Goal: Information Seeking & Learning: Learn about a topic

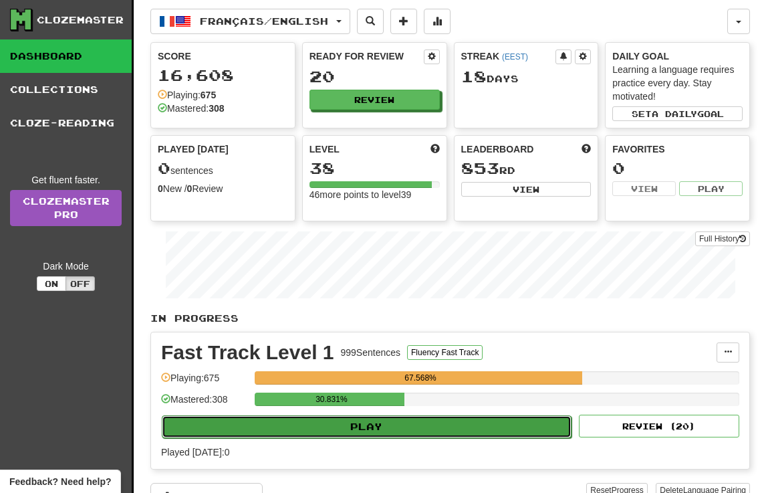
click at [330, 425] on button "Play" at bounding box center [367, 426] width 410 height 23
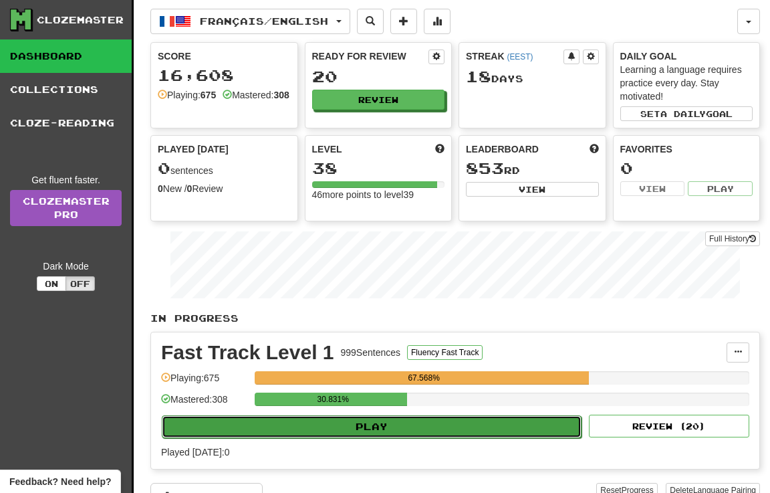
select select "**"
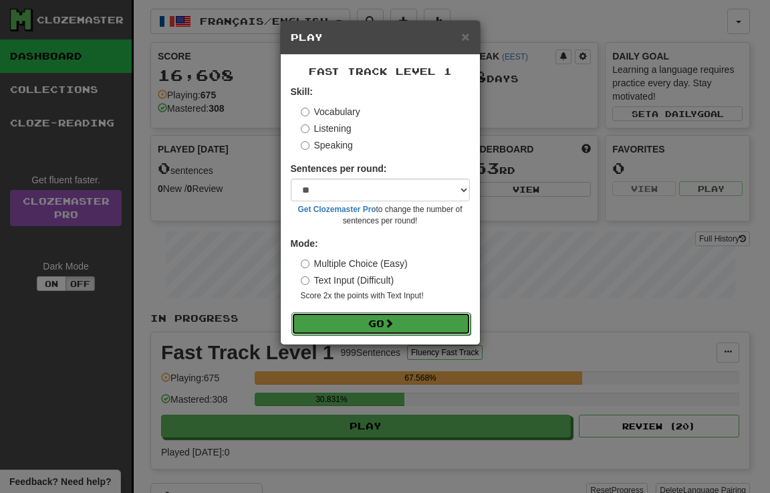
click at [364, 319] on button "Go" at bounding box center [381, 323] width 179 height 23
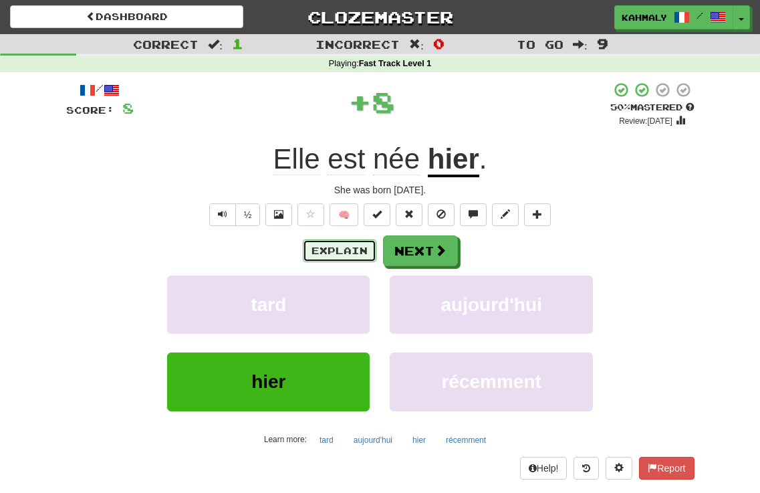
click at [317, 254] on button "Explain" at bounding box center [340, 250] width 74 height 23
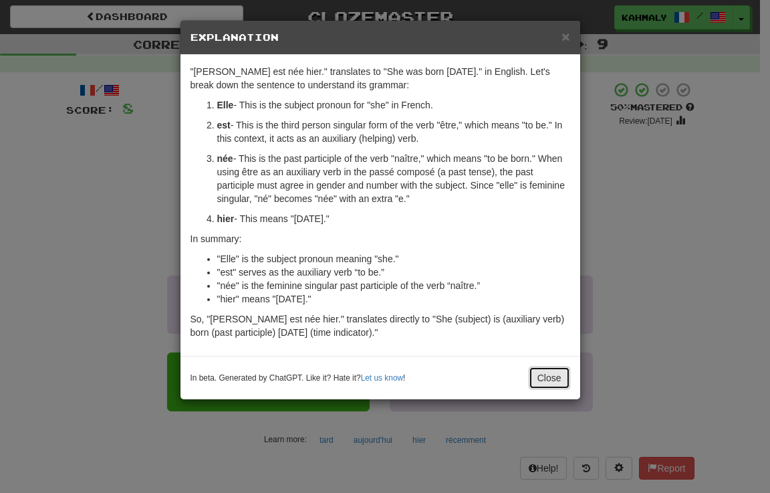
click at [546, 374] on button "Close" at bounding box center [549, 377] width 41 height 23
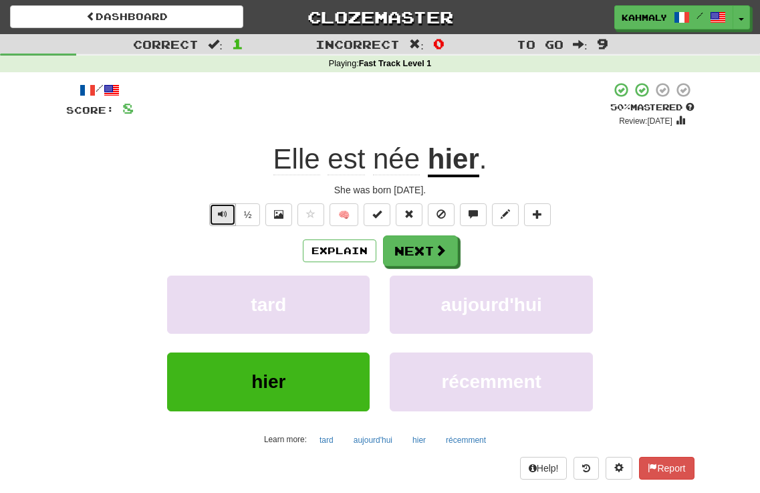
click at [215, 215] on button "Text-to-speech controls" at bounding box center [222, 214] width 27 height 23
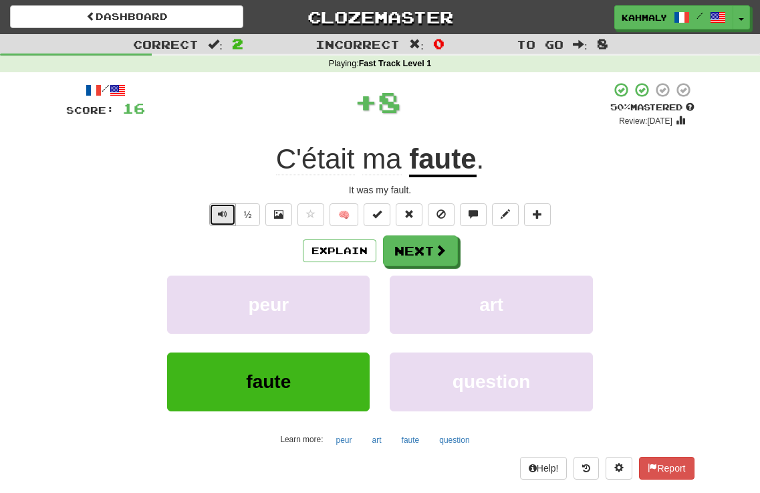
click at [223, 215] on span "Text-to-speech controls" at bounding box center [222, 213] width 9 height 9
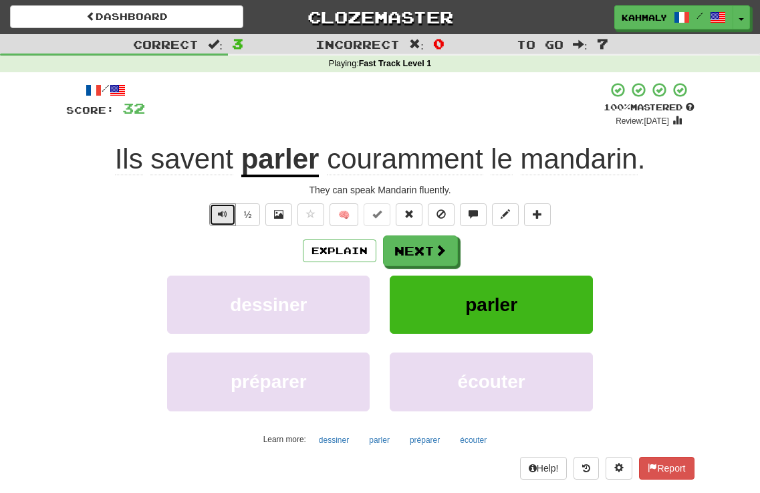
click at [223, 215] on span "Text-to-speech controls" at bounding box center [222, 213] width 9 height 9
click at [335, 253] on button "Explain" at bounding box center [340, 250] width 74 height 23
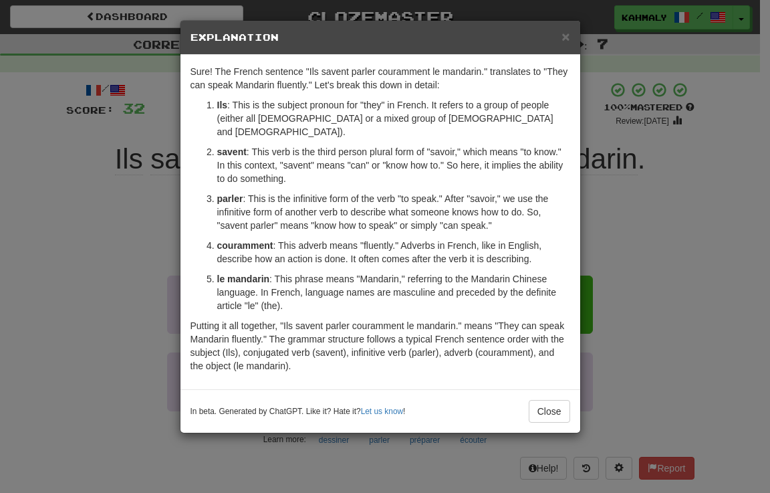
click at [712, 255] on div "× Explanation Sure! The French sentence "Ils savent parler couramment le mandar…" at bounding box center [385, 246] width 770 height 493
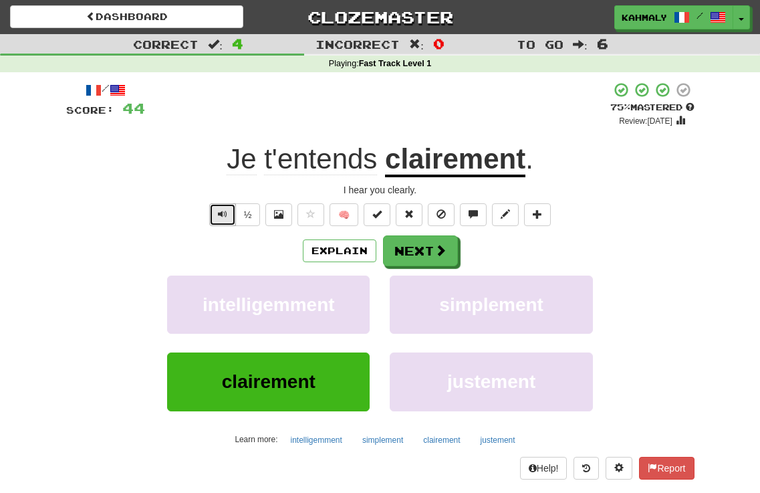
click at [215, 215] on button "Text-to-speech controls" at bounding box center [222, 214] width 27 height 23
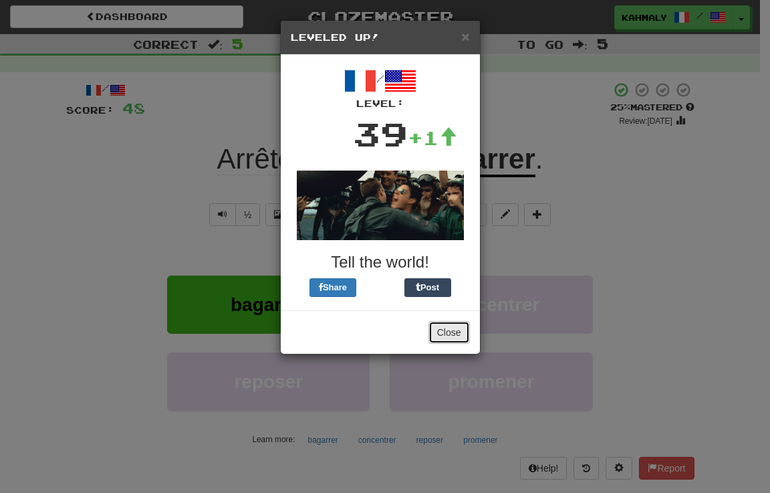
click at [445, 328] on button "Close" at bounding box center [449, 332] width 41 height 23
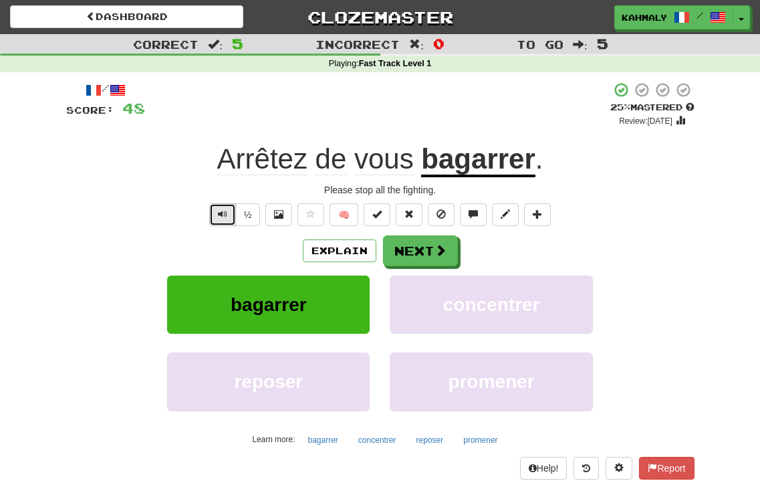
click at [215, 221] on button "Text-to-speech controls" at bounding box center [222, 214] width 27 height 23
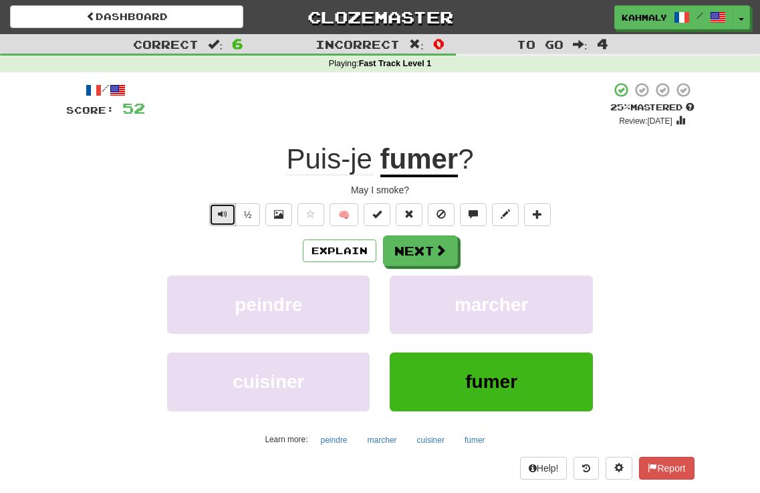
click at [220, 215] on span "Text-to-speech controls" at bounding box center [222, 213] width 9 height 9
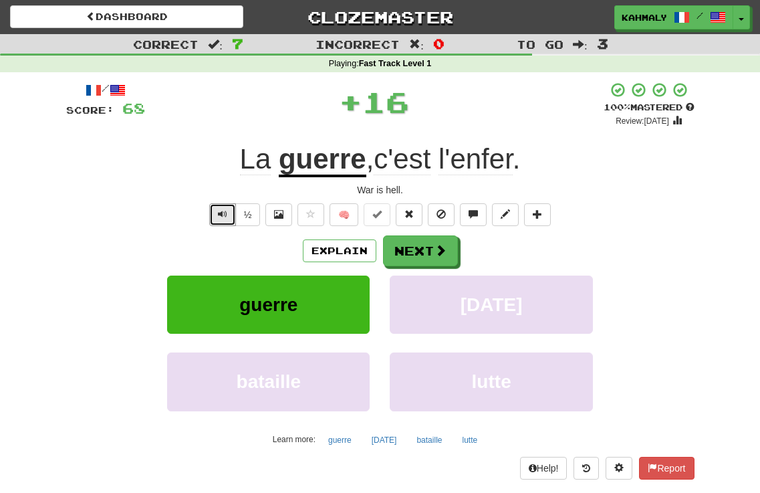
click at [220, 215] on span "Text-to-speech controls" at bounding box center [222, 213] width 9 height 9
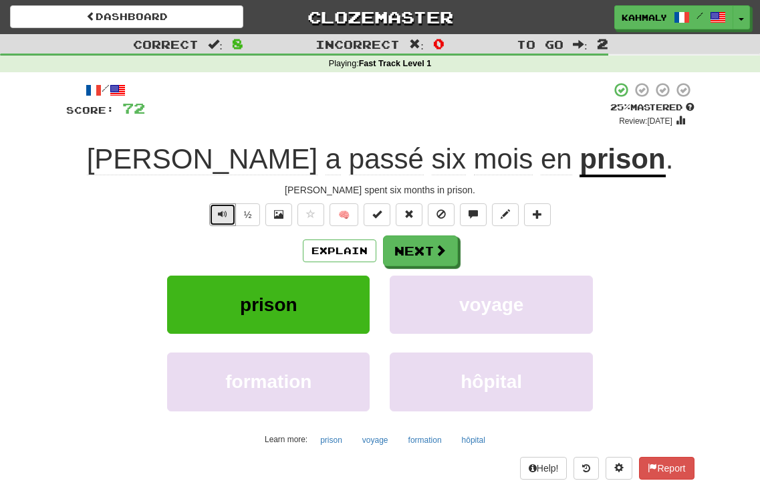
click at [219, 215] on span "Text-to-speech controls" at bounding box center [222, 213] width 9 height 9
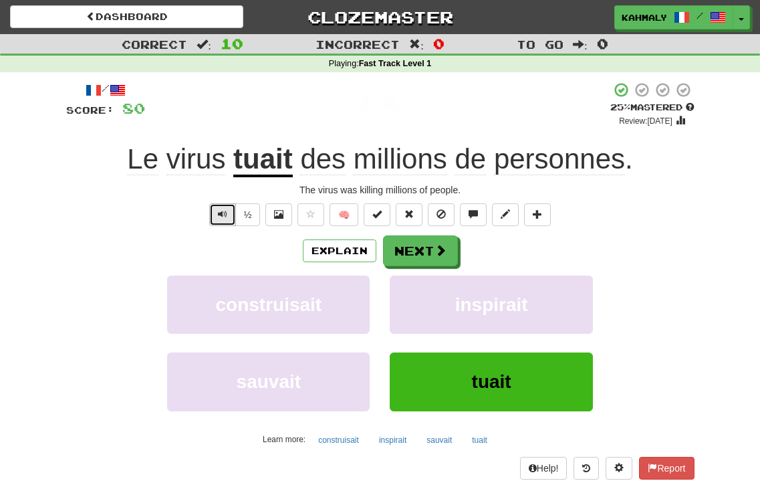
click at [218, 216] on span "Text-to-speech controls" at bounding box center [222, 213] width 9 height 9
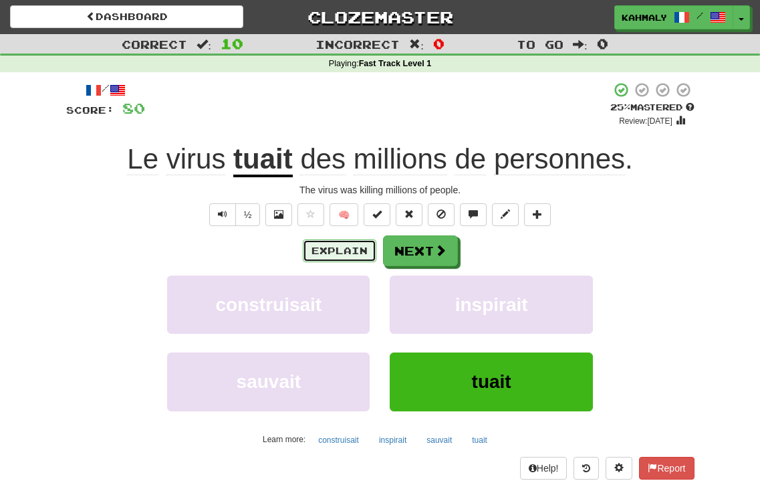
click at [335, 253] on button "Explain" at bounding box center [340, 250] width 74 height 23
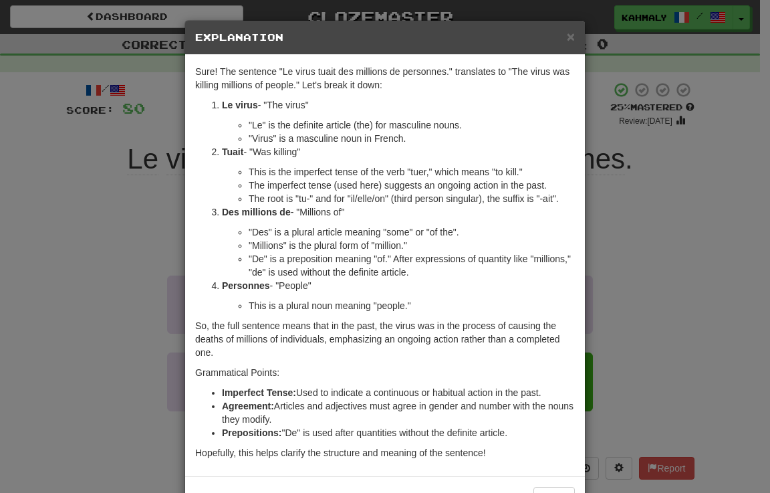
click at [92, 245] on div "× Explanation Sure! The sentence "Le virus tuait des millions de personnes." tr…" at bounding box center [385, 246] width 770 height 493
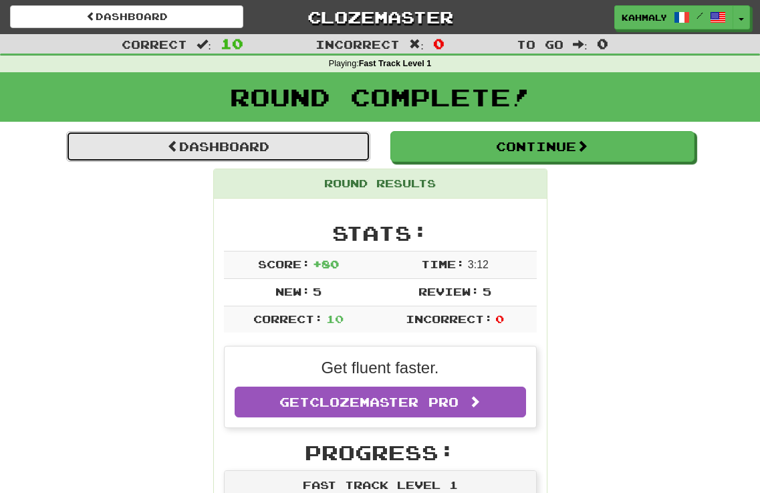
click at [201, 140] on link "Dashboard" at bounding box center [218, 146] width 304 height 31
click at [205, 139] on link "Dashboard" at bounding box center [218, 146] width 304 height 31
